Goal: Task Accomplishment & Management: Use online tool/utility

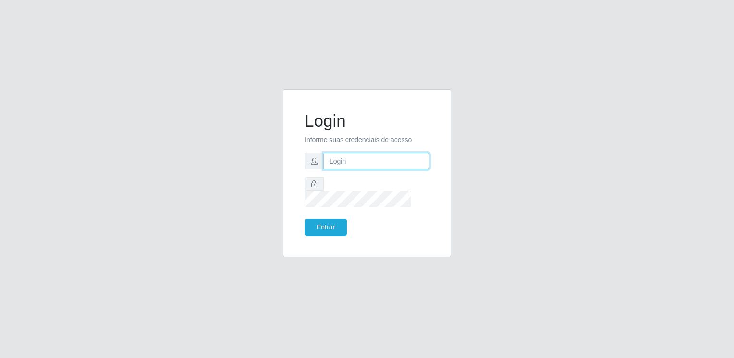
drag, startPoint x: 343, startPoint y: 172, endPoint x: 336, endPoint y: 167, distance: 8.7
click at [340, 170] on input "text" at bounding box center [376, 161] width 106 height 17
type input "[EMAIL_ADDRESS][DOMAIN_NAME]"
click at [305, 219] on button "Entrar" at bounding box center [326, 227] width 42 height 17
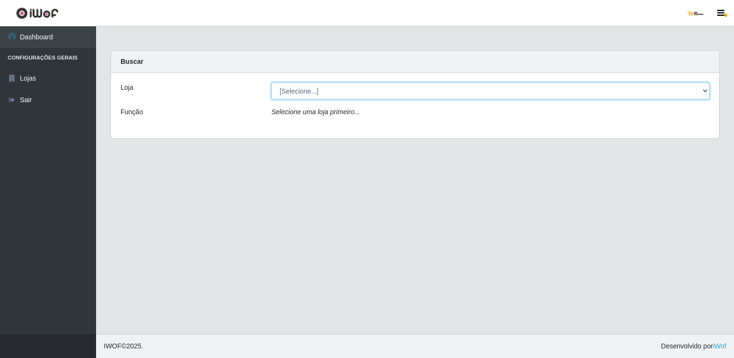
click at [403, 87] on select "[Selecione...] [GEOGRAPHIC_DATA]" at bounding box center [490, 91] width 438 height 17
select select "168"
click at [271, 83] on select "[Selecione...] [GEOGRAPHIC_DATA]" at bounding box center [490, 91] width 438 height 17
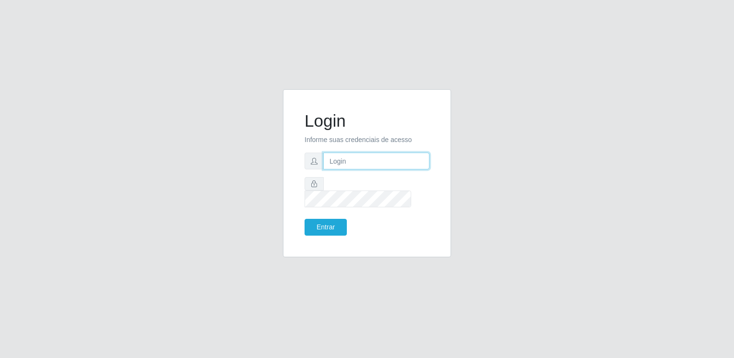
click at [371, 166] on input "text" at bounding box center [376, 161] width 106 height 17
type input "[EMAIL_ADDRESS][DOMAIN_NAME]"
click at [305, 219] on button "Entrar" at bounding box center [326, 227] width 42 height 17
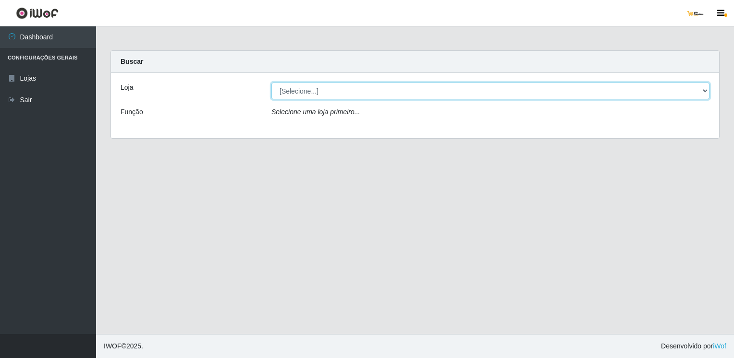
click at [488, 90] on select "[Selecione...] [GEOGRAPHIC_DATA]" at bounding box center [490, 91] width 438 height 17
select select "168"
click at [271, 83] on select "[Selecione...] [GEOGRAPHIC_DATA]" at bounding box center [490, 91] width 438 height 17
